Goal: Task Accomplishment & Management: Use online tool/utility

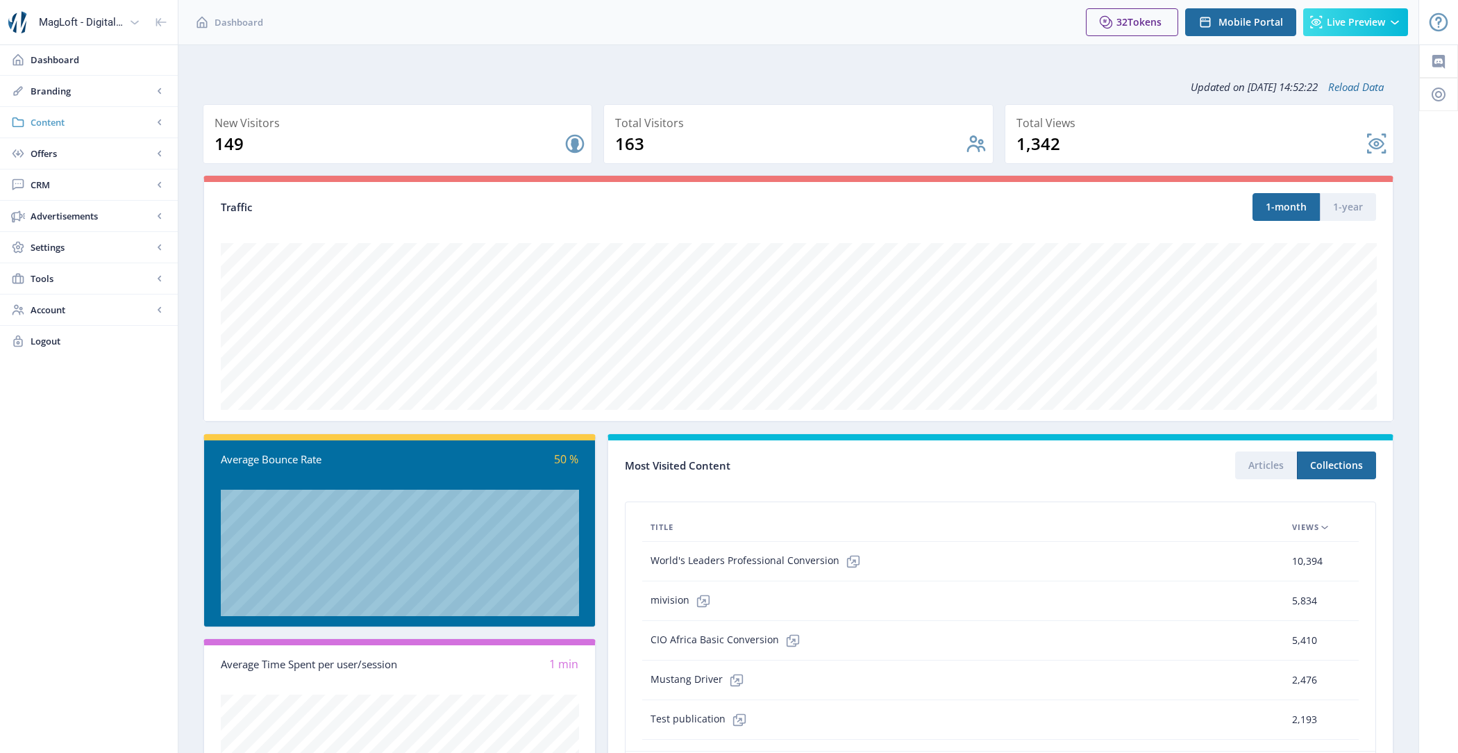
click at [115, 122] on span "Content" at bounding box center [92, 122] width 122 height 14
click at [121, 191] on link "Collections" at bounding box center [89, 184] width 150 height 31
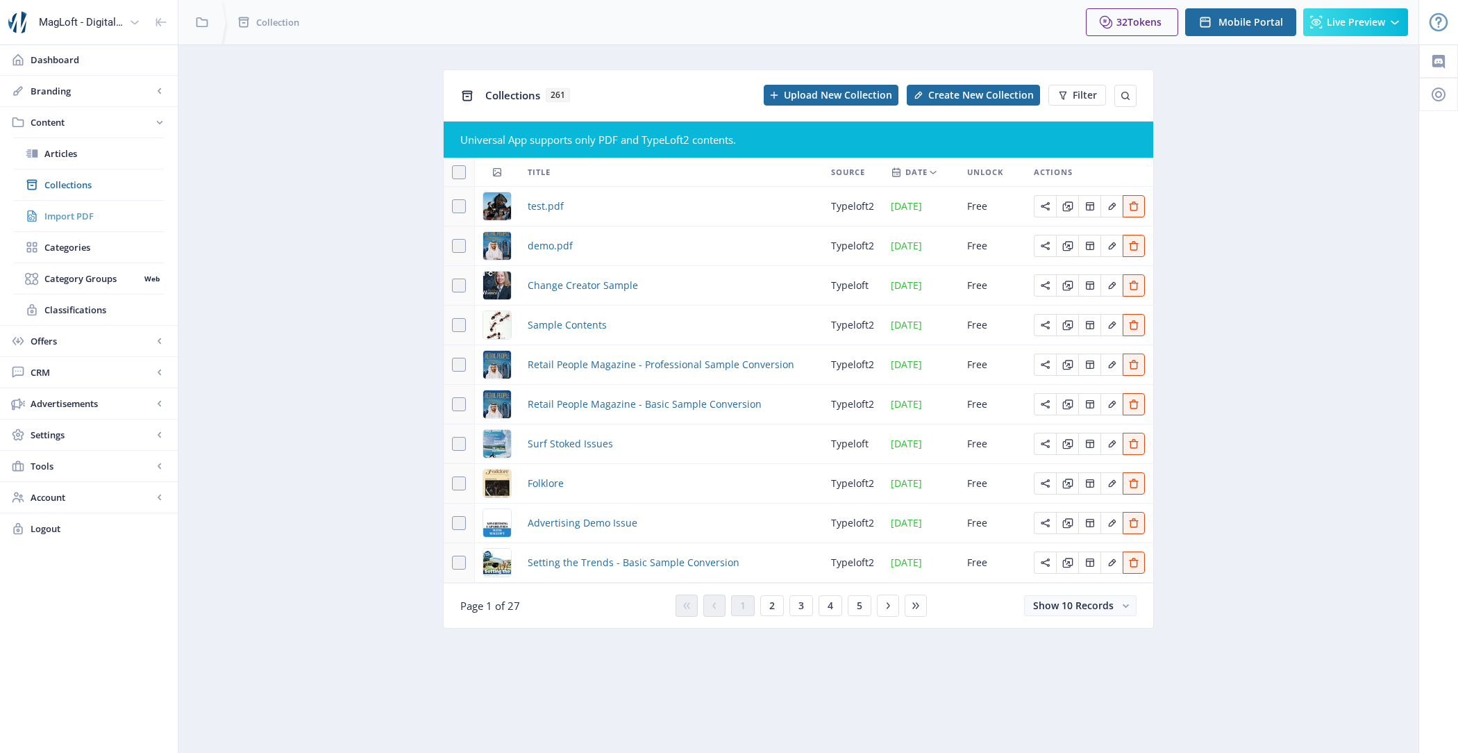
click at [90, 205] on link "Import PDF" at bounding box center [89, 216] width 150 height 31
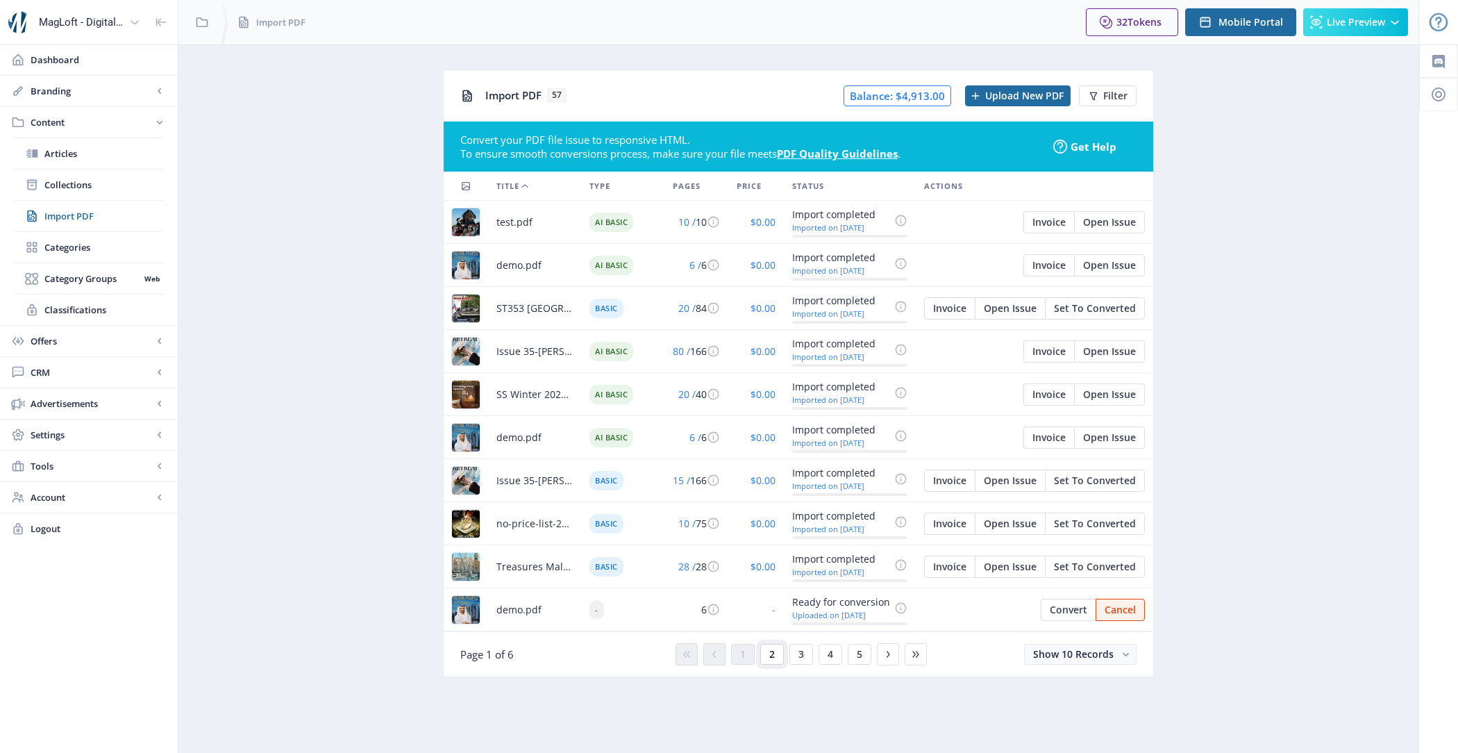
click at [777, 653] on button "2" at bounding box center [772, 654] width 24 height 21
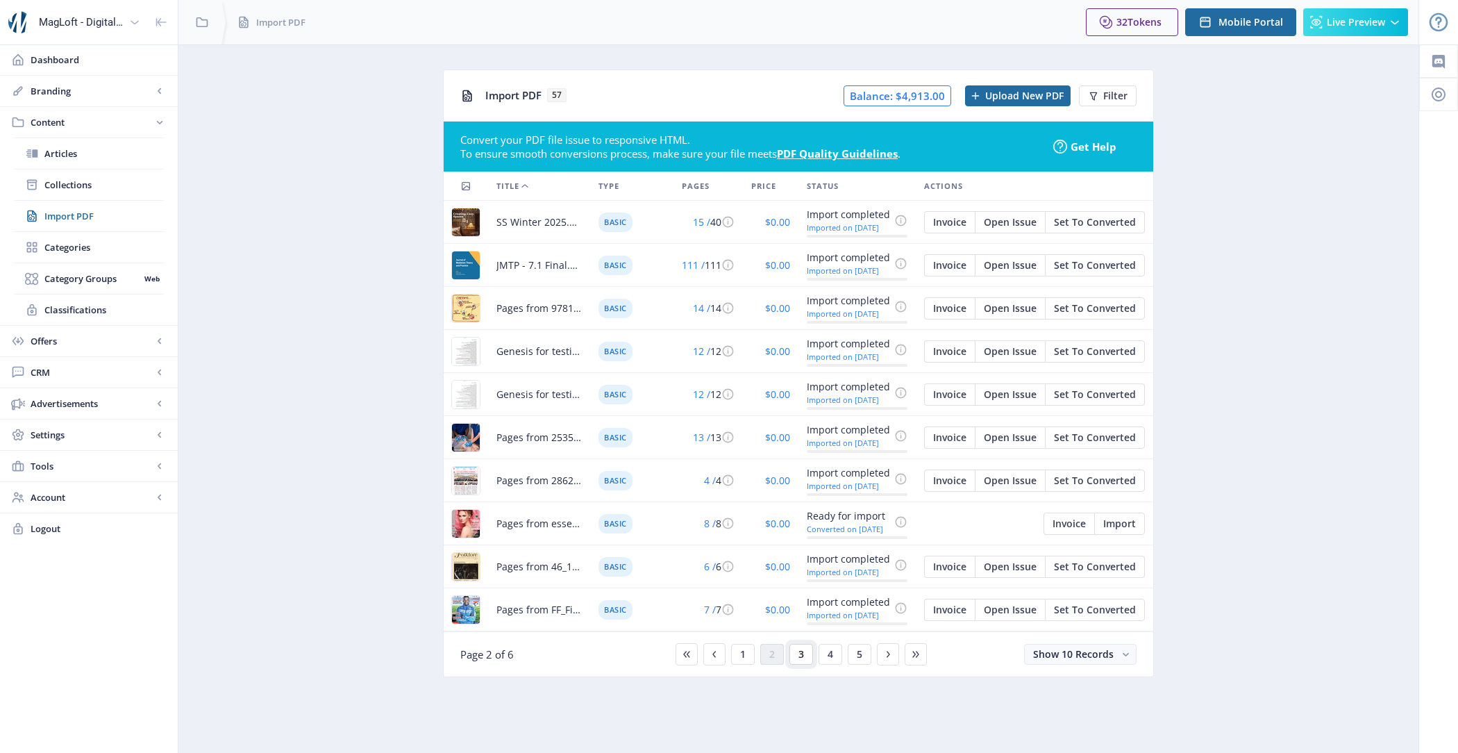
click at [803, 654] on span "3" at bounding box center [801, 653] width 6 height 11
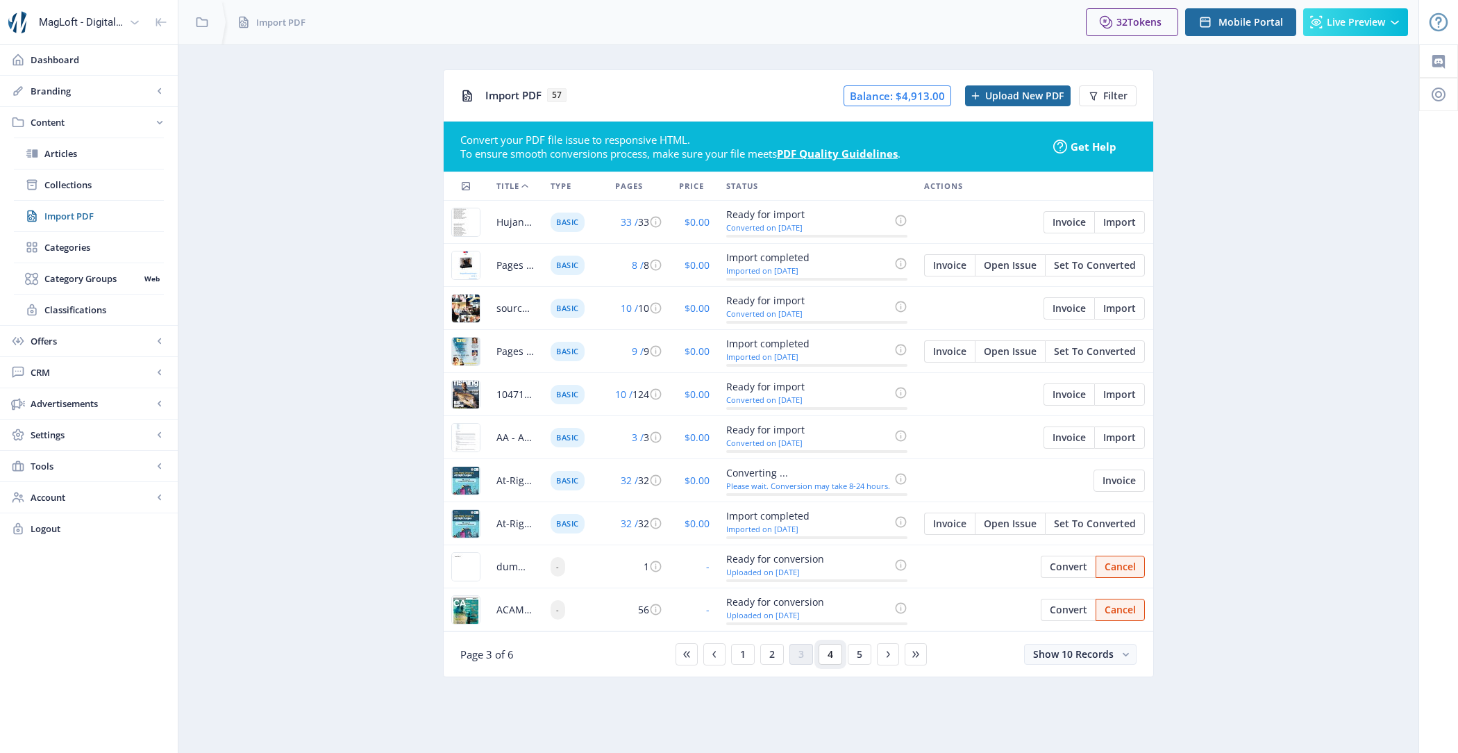
click at [819, 646] on button "4" at bounding box center [831, 654] width 24 height 21
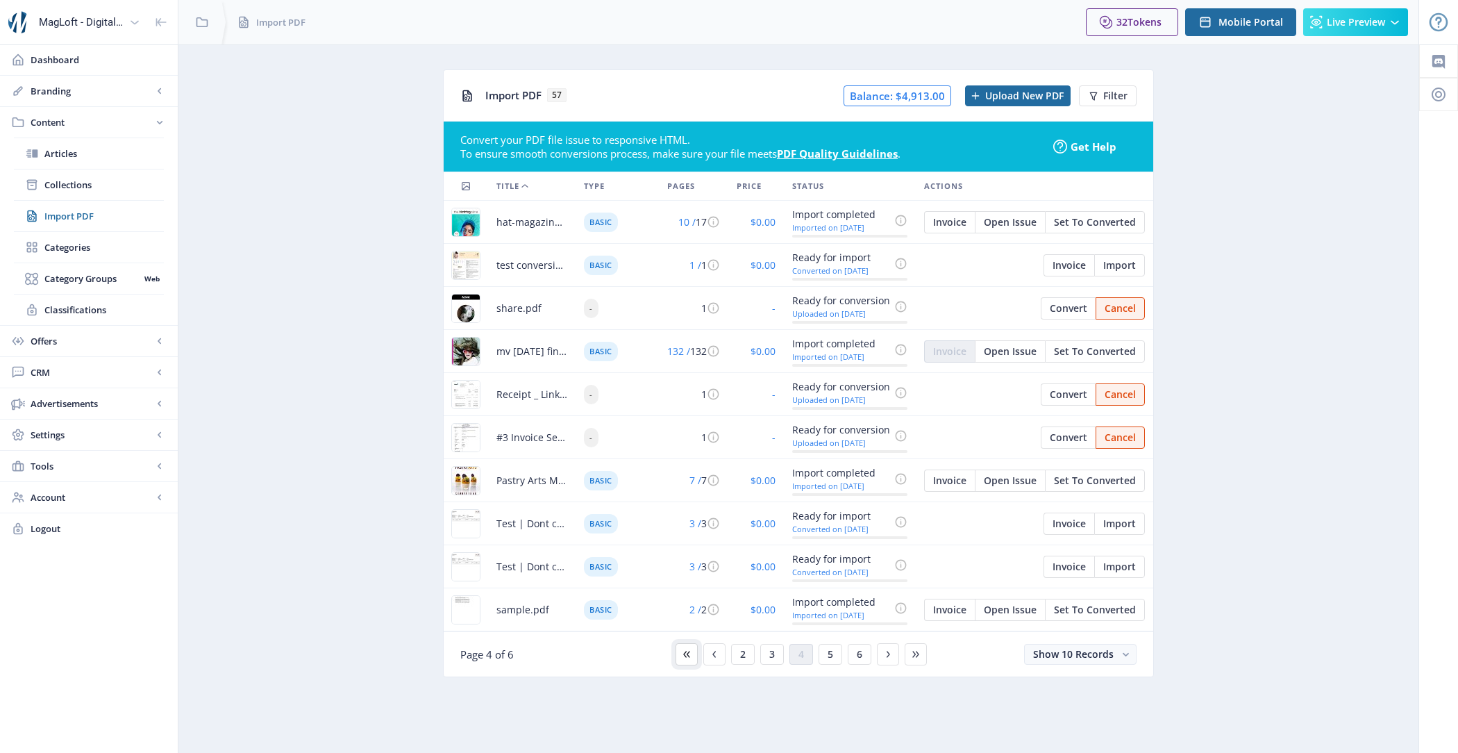
click at [688, 650] on icon at bounding box center [686, 653] width 11 height 11
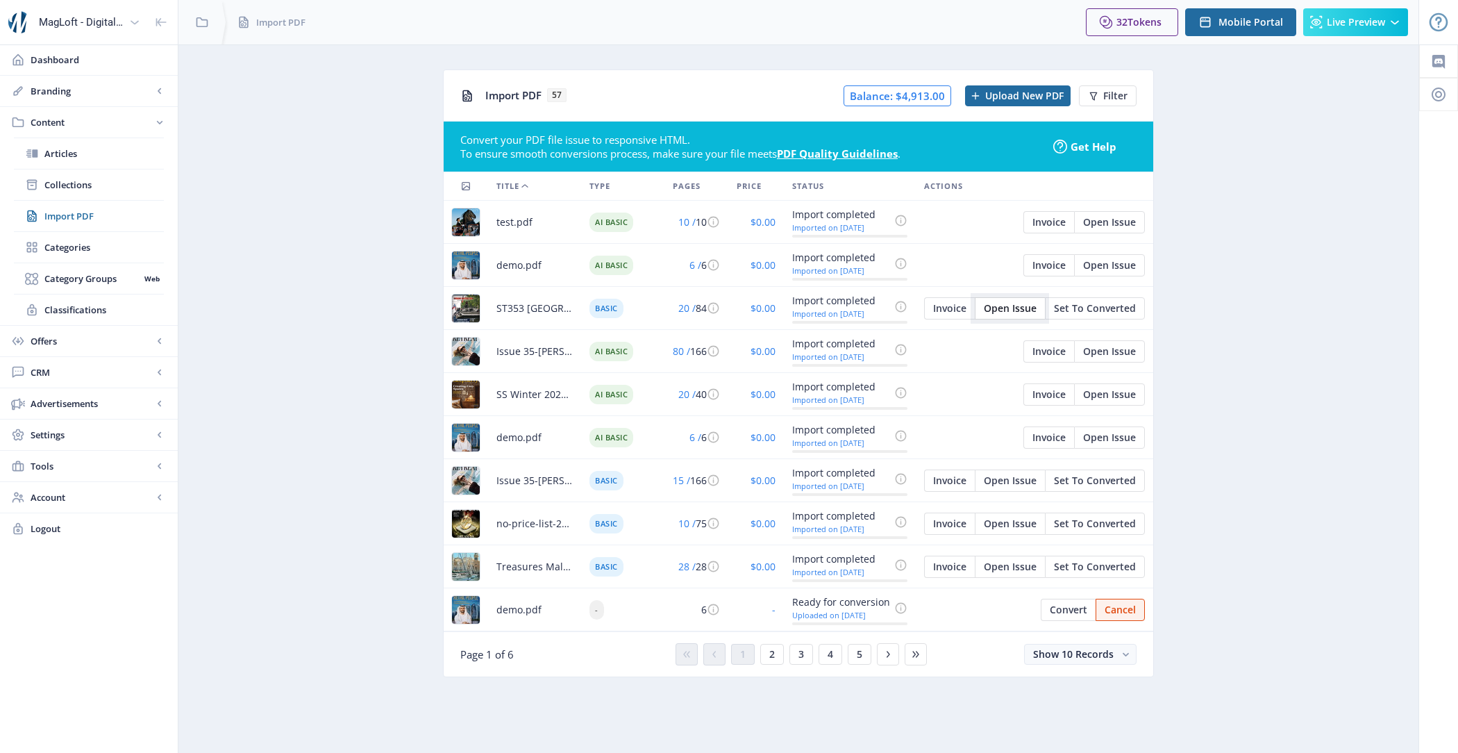
click at [1008, 305] on span "Open Issue" at bounding box center [1010, 308] width 53 height 11
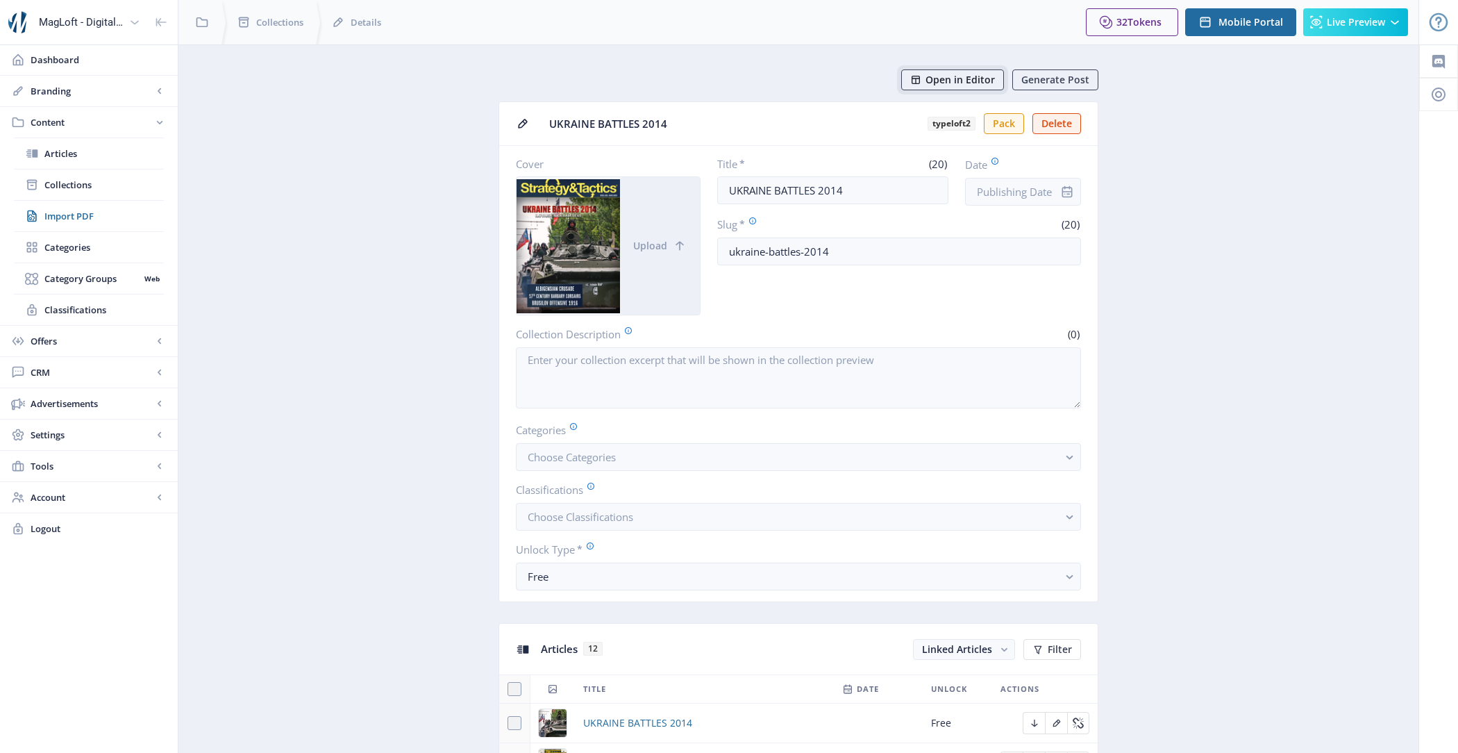
click at [955, 88] on button "Open in Editor" at bounding box center [952, 79] width 103 height 21
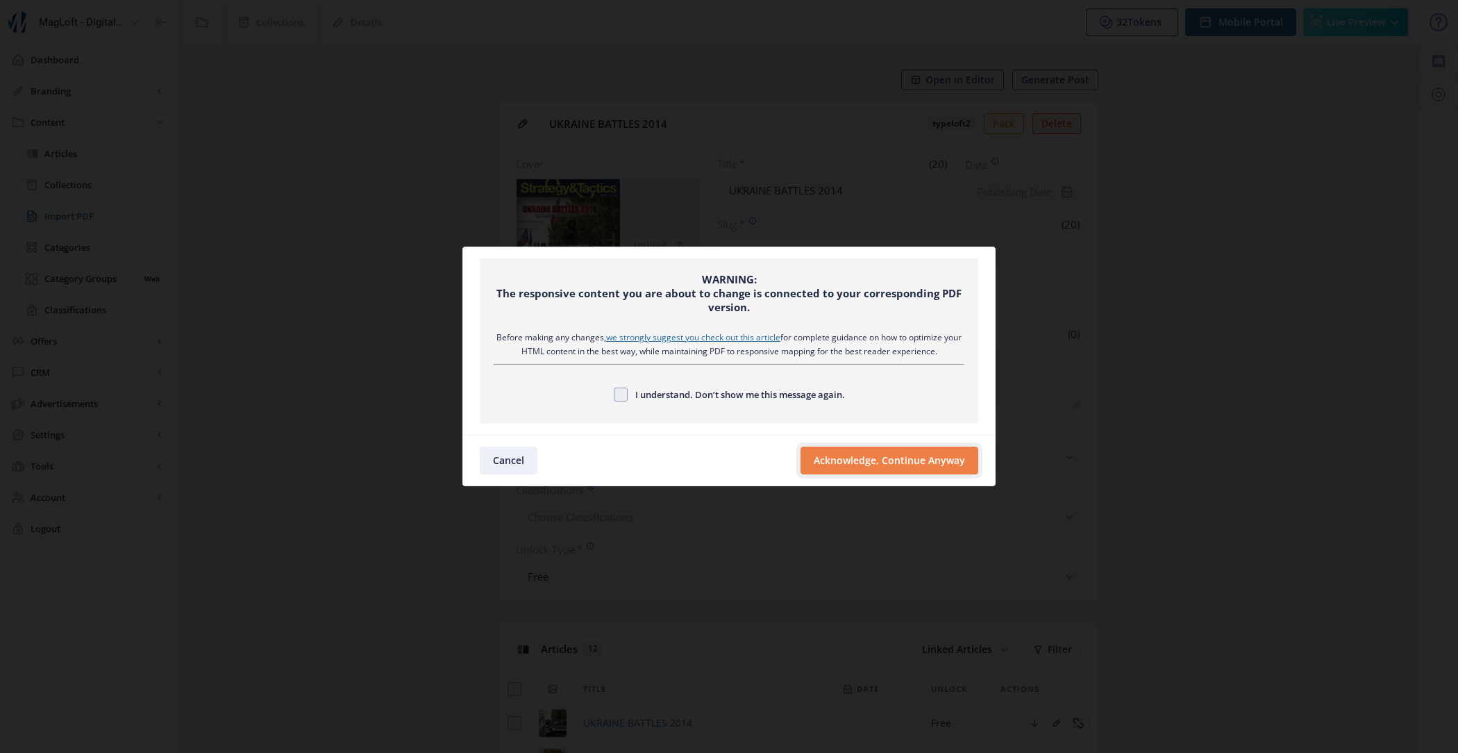
click at [879, 459] on button "Acknowledge, Continue Anyway" at bounding box center [889, 460] width 178 height 28
